Goal: Task Accomplishment & Management: Manage account settings

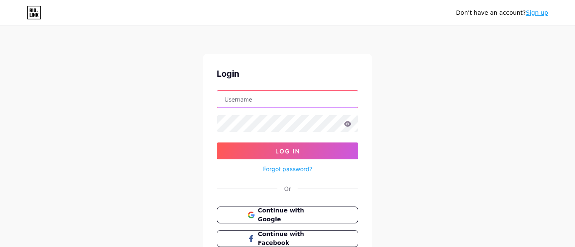
type input "[EMAIL_ADDRESS][DOMAIN_NAME]"
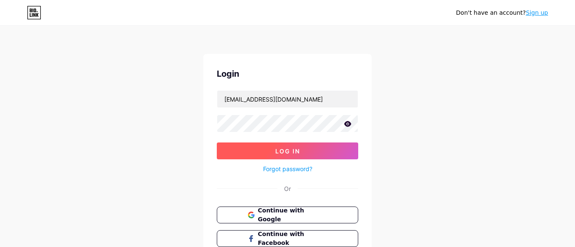
click at [297, 152] on span "Log In" at bounding box center [287, 150] width 25 height 7
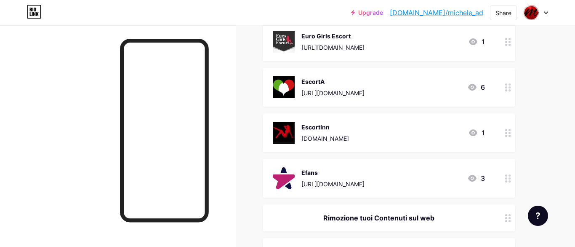
scroll to position [432, 0]
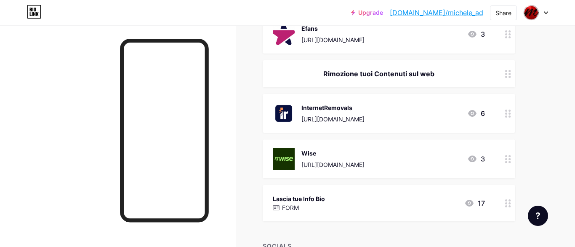
click at [375, 69] on div "Rimozione tuoi Contenuti sul web" at bounding box center [379, 74] width 212 height 10
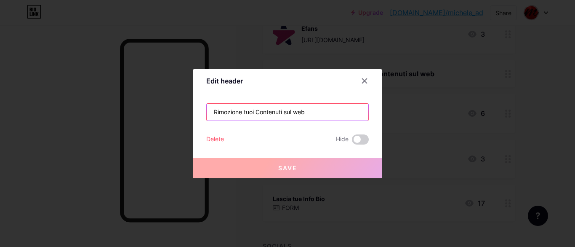
click at [255, 112] on input "Rimozione tuoi Contenuti sul web" at bounding box center [288, 112] width 162 height 17
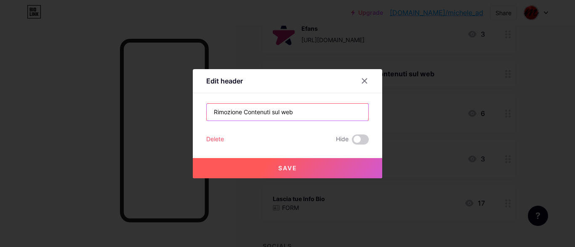
type input "Rimozione Contenuti sul web"
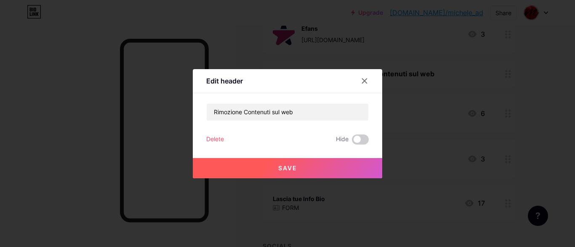
click at [299, 164] on button "Save" at bounding box center [288, 168] width 190 height 20
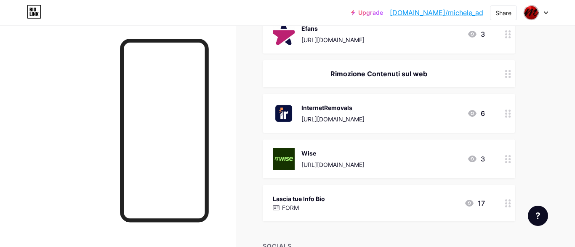
click at [473, 14] on link "[DOMAIN_NAME]/michele_ad" at bounding box center [437, 13] width 94 height 10
